Goal: Find specific page/section

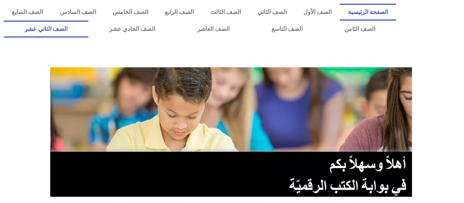
click at [59, 30] on link "الصف الثاني عشر" at bounding box center [46, 29] width 85 height 17
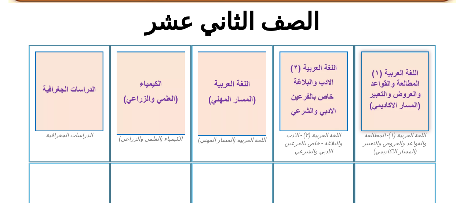
scroll to position [190, 0]
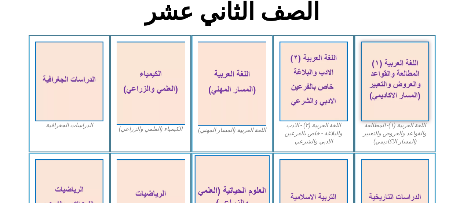
click at [221, 184] on img at bounding box center [231, 198] width 75 height 87
